Goal: Task Accomplishment & Management: Use online tool/utility

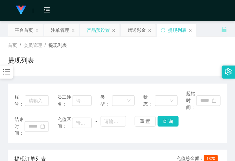
click at [97, 32] on div "产品预设置" at bounding box center [98, 30] width 23 height 12
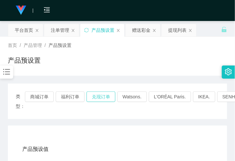
click at [105, 95] on button "兑现订单" at bounding box center [100, 96] width 29 height 10
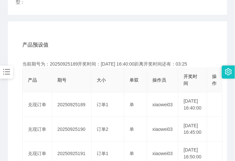
scroll to position [41, 0]
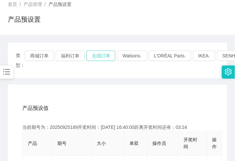
click at [109, 58] on button "兑现订单" at bounding box center [100, 55] width 29 height 10
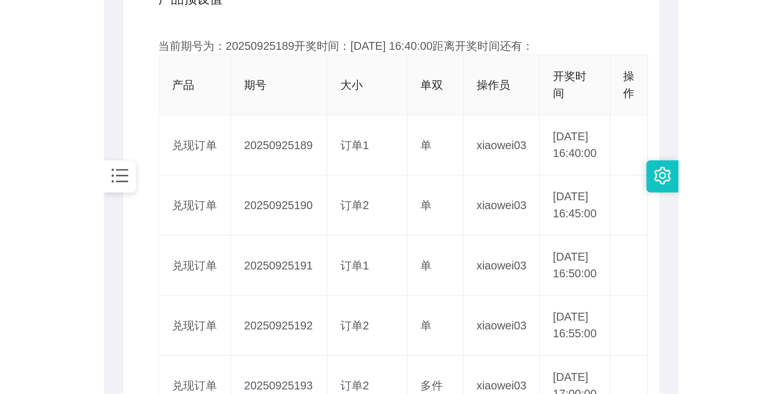
scroll to position [164, 0]
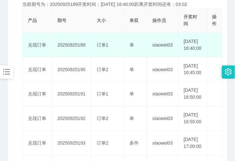
click at [120, 57] on td "订单1" at bounding box center [107, 45] width 33 height 25
click at [76, 48] on td "20250925189" at bounding box center [71, 45] width 39 height 25
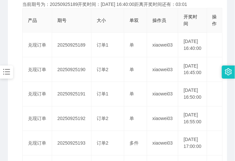
copy td "20250925189"
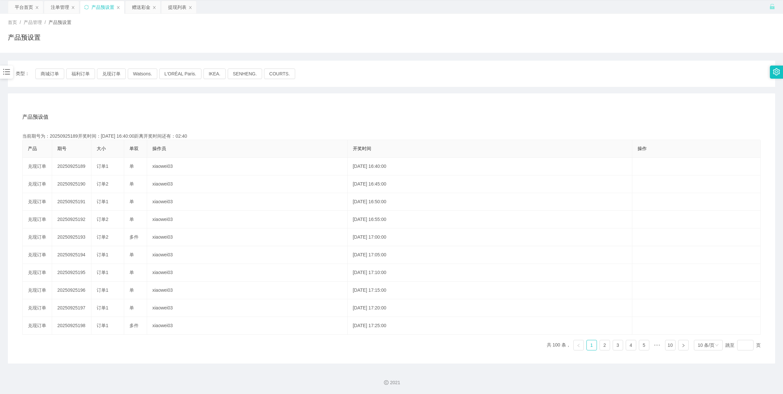
scroll to position [24, 0]
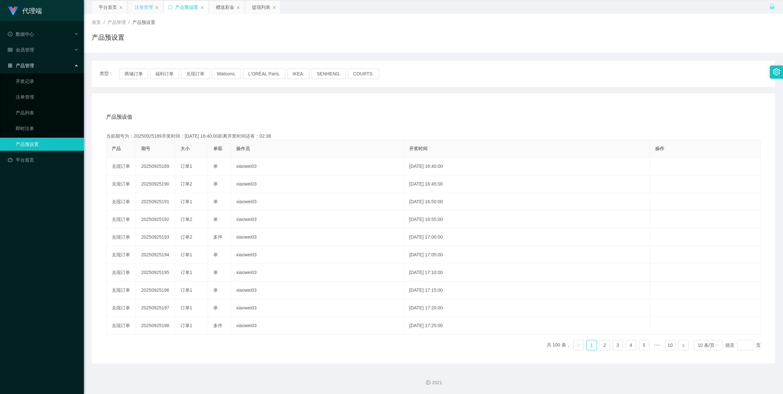
click at [144, 5] on div "注单管理" at bounding box center [144, 7] width 18 height 12
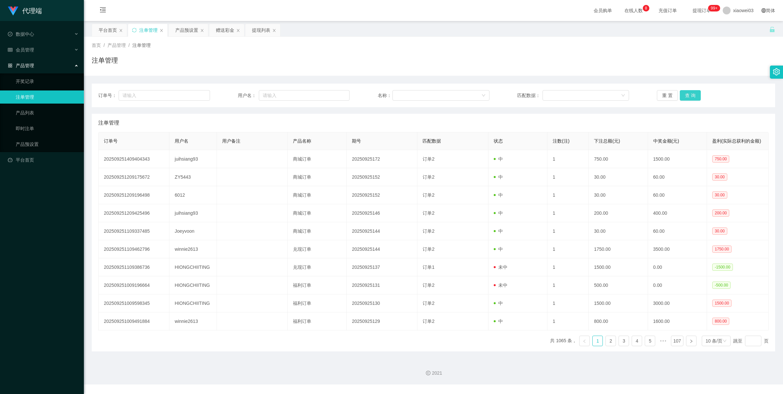
click at [234, 97] on button "查 询" at bounding box center [690, 95] width 21 height 10
click at [234, 98] on button "查 询" at bounding box center [690, 95] width 21 height 10
click at [234, 94] on button "查 询" at bounding box center [690, 95] width 21 height 10
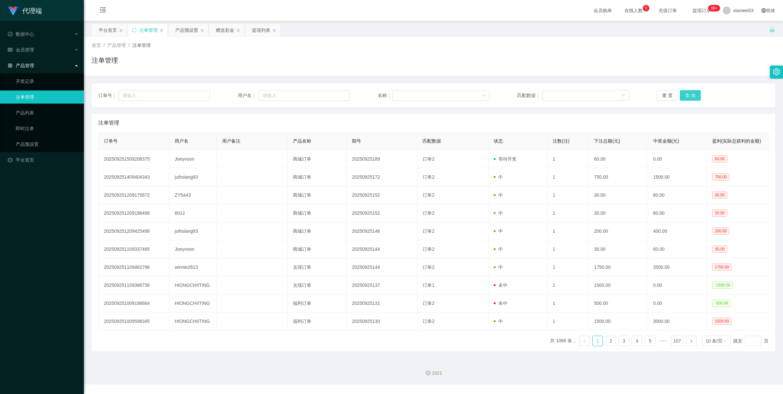
click at [234, 94] on button "查 询" at bounding box center [690, 95] width 21 height 10
click at [234, 94] on button "查 询" at bounding box center [694, 95] width 28 height 10
click at [234, 94] on button "查 询" at bounding box center [690, 95] width 21 height 10
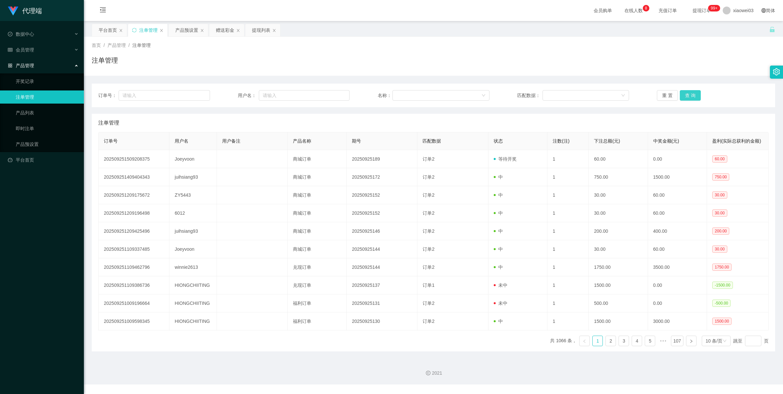
click at [234, 94] on button "查 询" at bounding box center [690, 95] width 21 height 10
click at [234, 87] on div "订单号： 用户名： 名称： 匹配数据： 重 置 查 询" at bounding box center [433, 96] width 683 height 24
click at [234, 93] on button "查 询" at bounding box center [690, 95] width 21 height 10
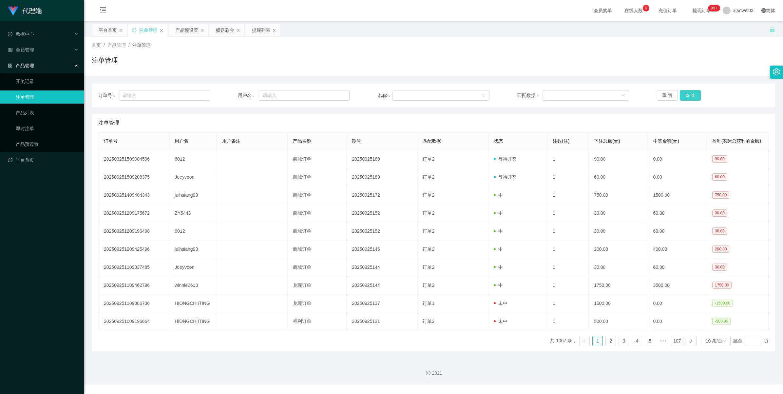
click at [234, 93] on button "查 询" at bounding box center [690, 95] width 21 height 10
click at [234, 96] on button "查 询" at bounding box center [690, 95] width 21 height 10
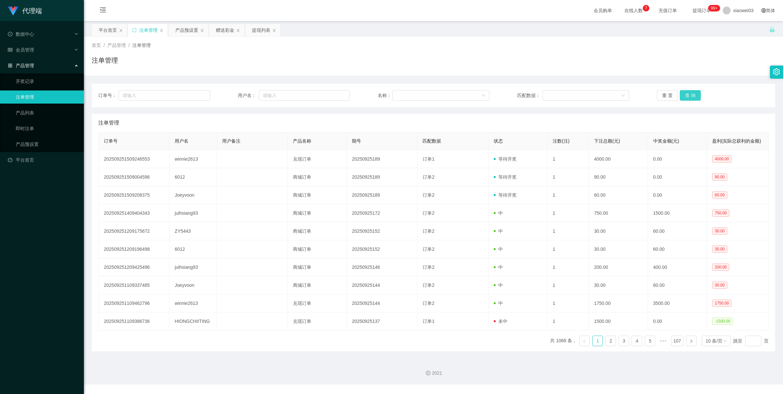
click at [234, 96] on button "查 询" at bounding box center [690, 95] width 21 height 10
click at [234, 94] on button "查 询" at bounding box center [690, 95] width 21 height 10
click at [234, 91] on button "查 询" at bounding box center [690, 95] width 21 height 10
click at [234, 96] on button "查 询" at bounding box center [690, 95] width 21 height 10
click at [234, 95] on button "查 询" at bounding box center [690, 95] width 21 height 10
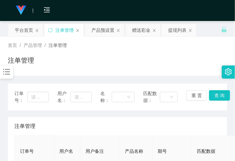
click at [123, 57] on div "注单管理" at bounding box center [117, 62] width 219 height 15
click at [23, 30] on div "平台首页" at bounding box center [24, 30] width 18 height 12
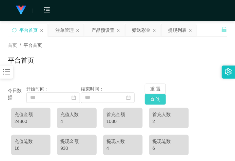
click at [153, 99] on button "查 询" at bounding box center [155, 99] width 21 height 10
click at [153, 86] on button "重 置" at bounding box center [155, 89] width 21 height 10
click at [151, 97] on button "查 询" at bounding box center [155, 99] width 21 height 10
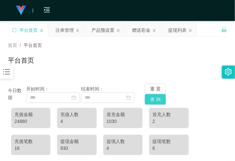
click at [151, 97] on button "查 询" at bounding box center [155, 99] width 21 height 10
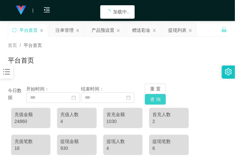
click at [151, 97] on button "查 询" at bounding box center [155, 99] width 21 height 10
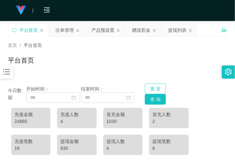
click at [154, 84] on button "重 置" at bounding box center [155, 89] width 21 height 10
click at [103, 31] on div "产品预设置" at bounding box center [102, 30] width 23 height 12
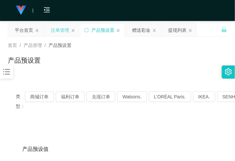
click at [61, 31] on div "注单管理" at bounding box center [60, 30] width 18 height 12
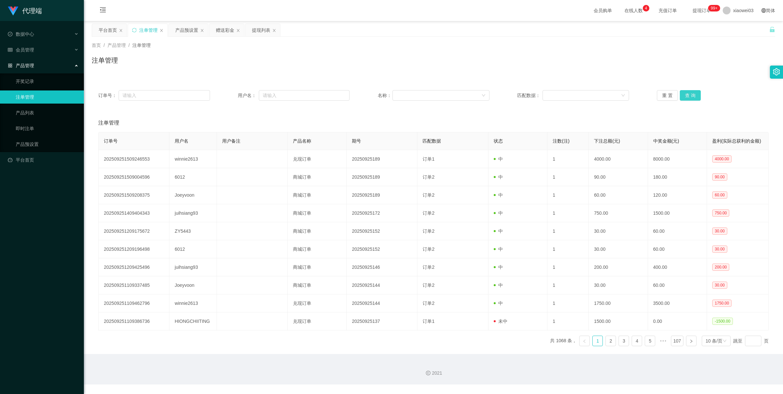
click at [234, 97] on button "查 询" at bounding box center [690, 95] width 21 height 10
